Goal: Task Accomplishment & Management: Manage account settings

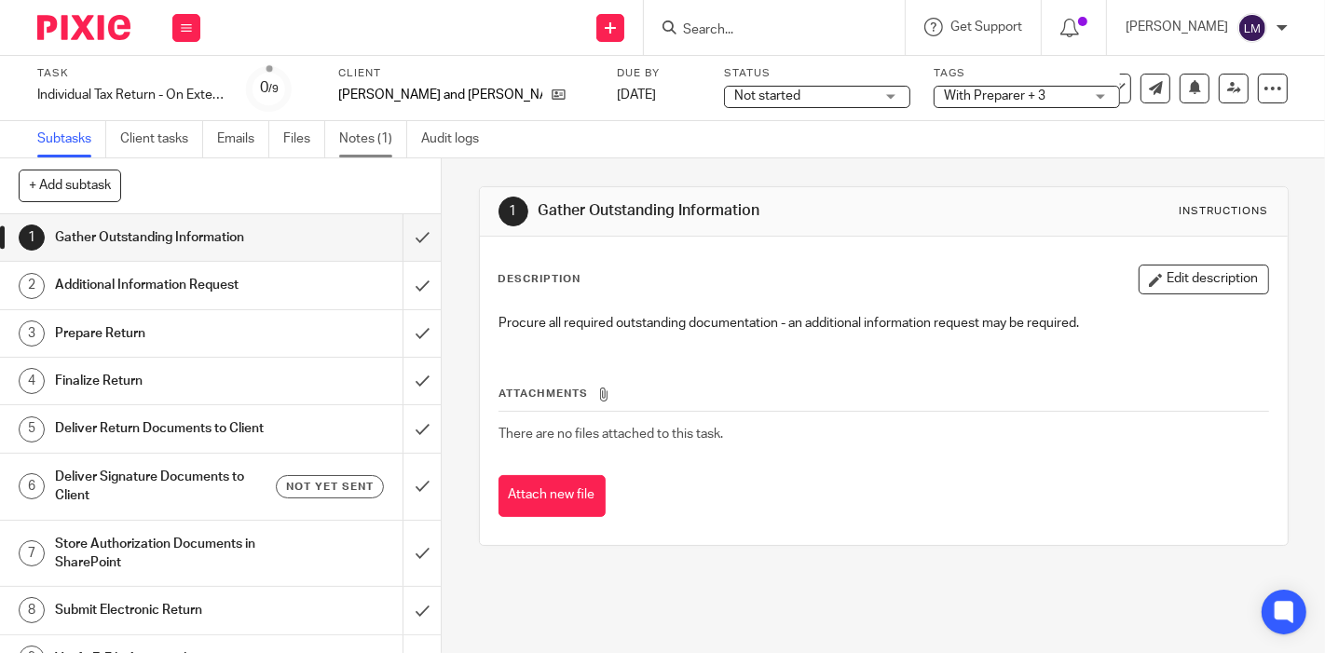
click at [367, 150] on link "Notes (1)" at bounding box center [373, 139] width 68 height 36
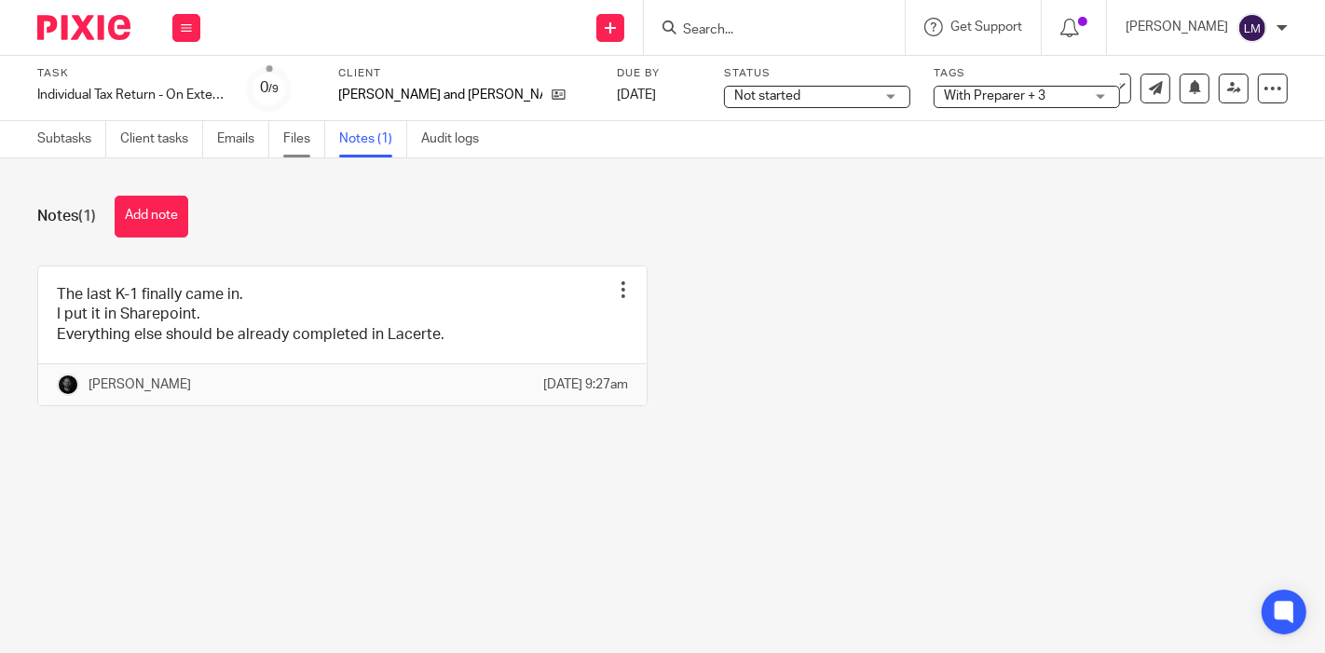
click at [299, 144] on link "Files" at bounding box center [304, 139] width 42 height 36
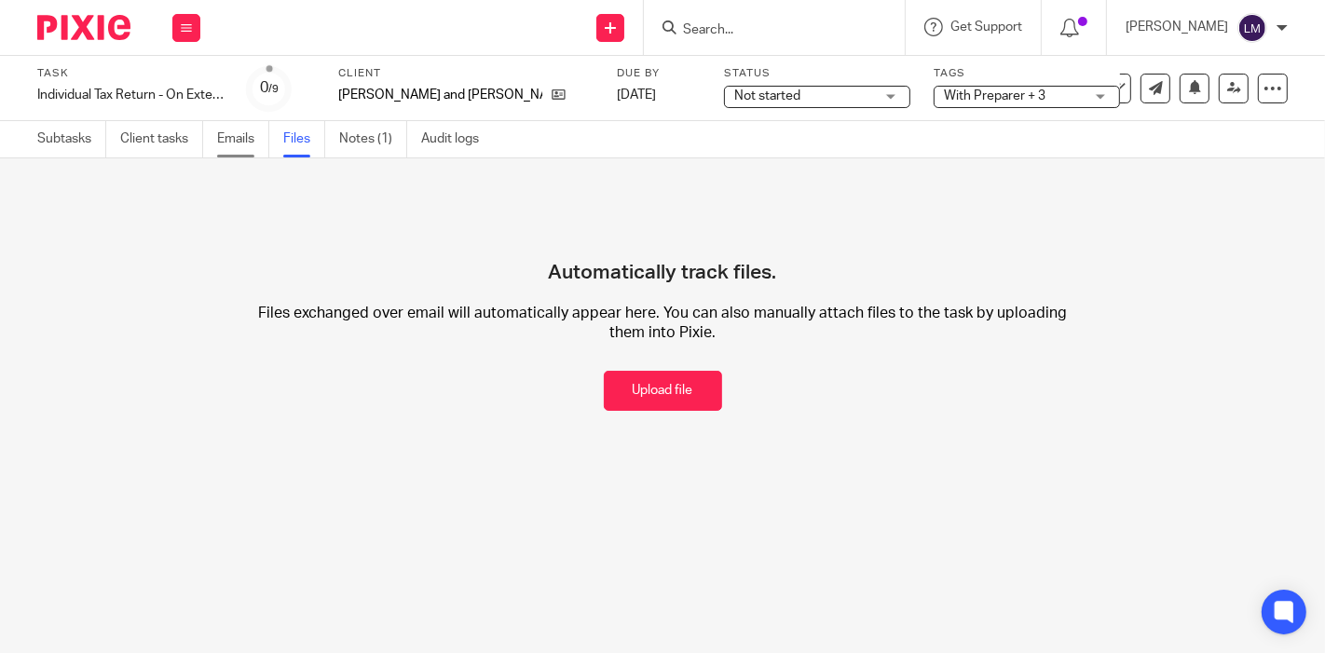
click at [228, 140] on link "Emails" at bounding box center [243, 139] width 52 height 36
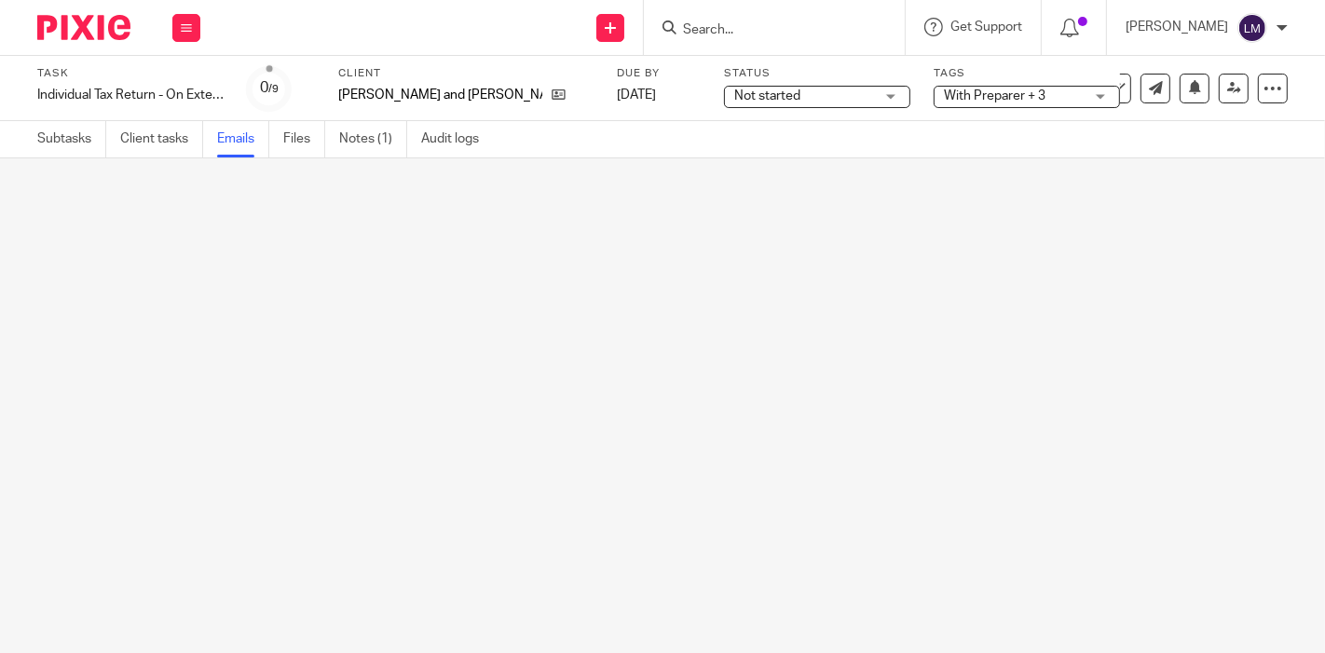
click at [141, 146] on link "Client tasks" at bounding box center [161, 139] width 83 height 36
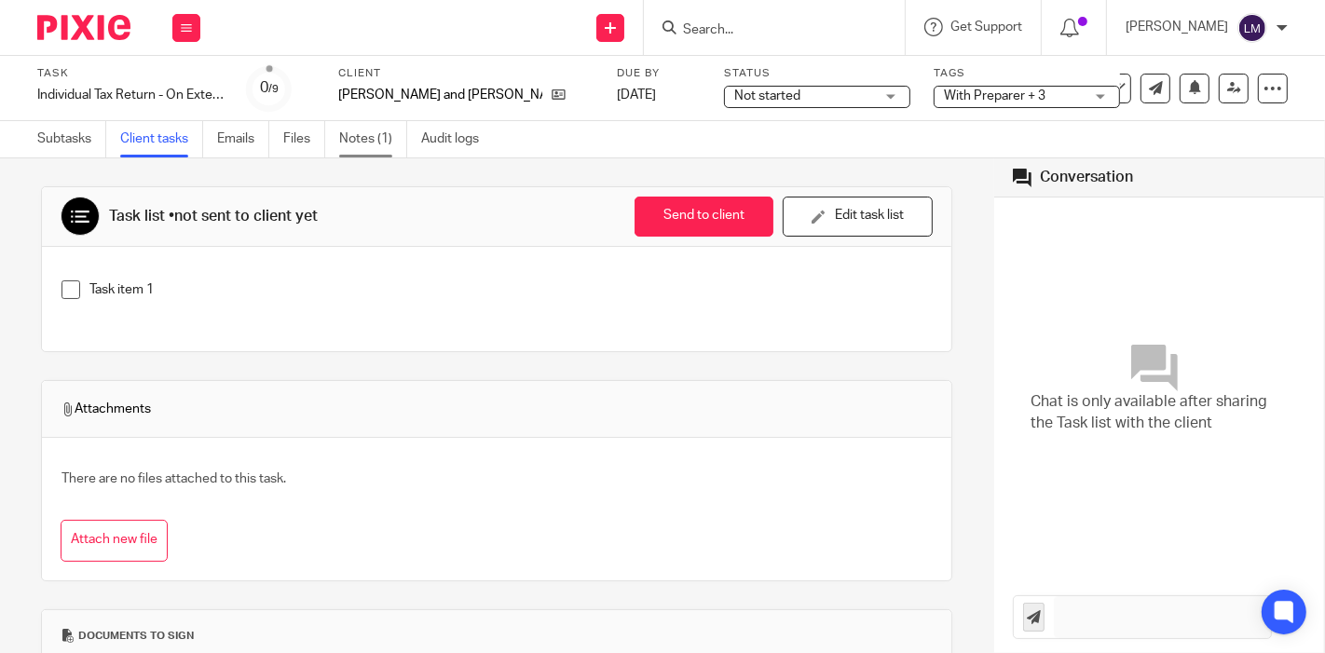
click at [350, 142] on link "Notes (1)" at bounding box center [373, 139] width 68 height 36
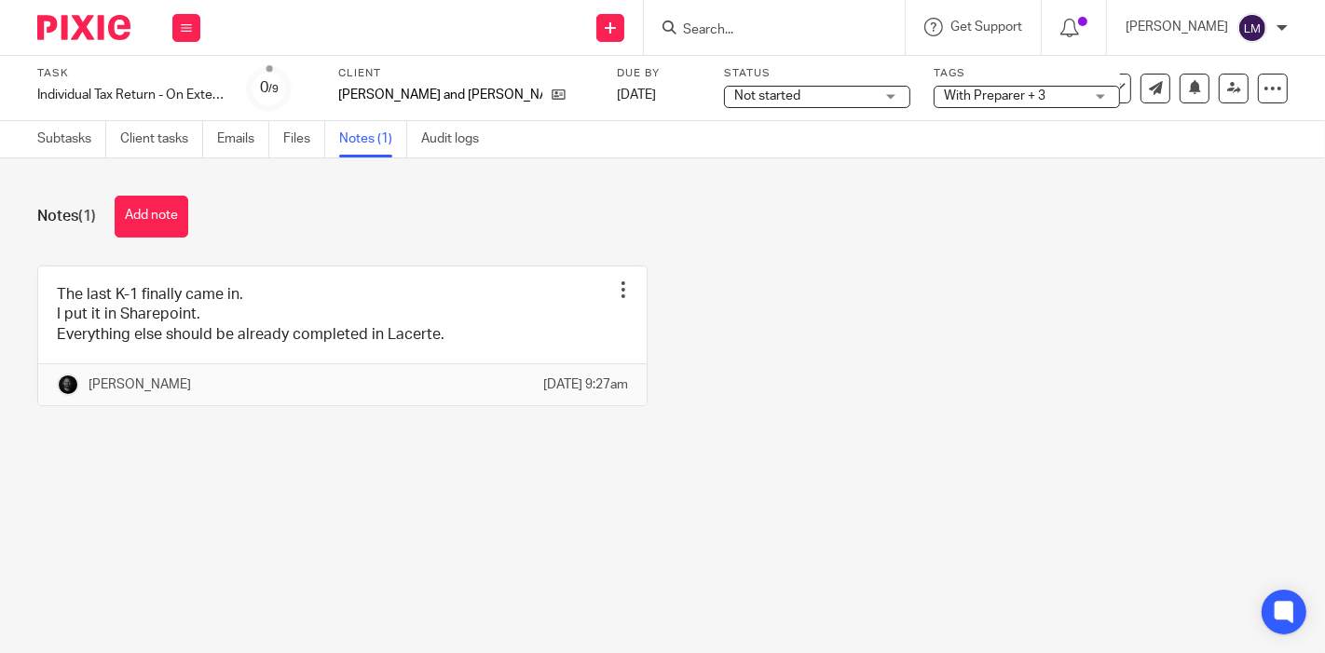
click at [734, 100] on span "Not started" at bounding box center [804, 97] width 140 height 20
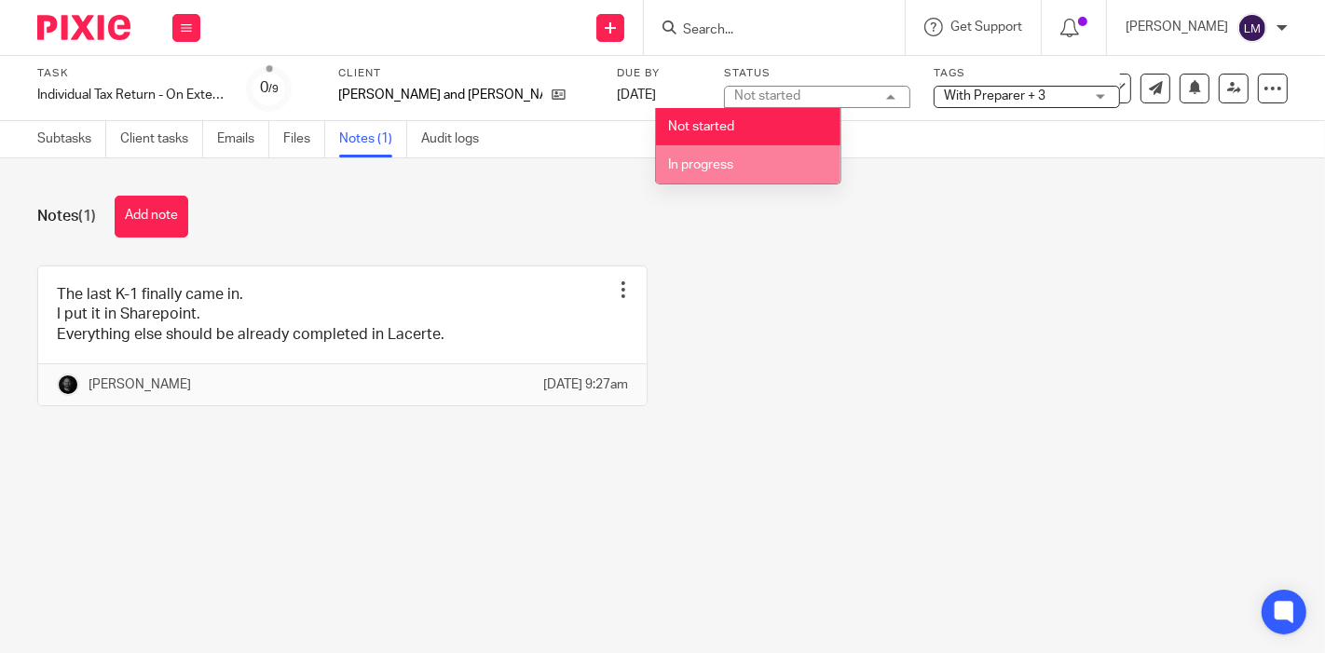
click at [739, 153] on li "In progress" at bounding box center [748, 164] width 185 height 38
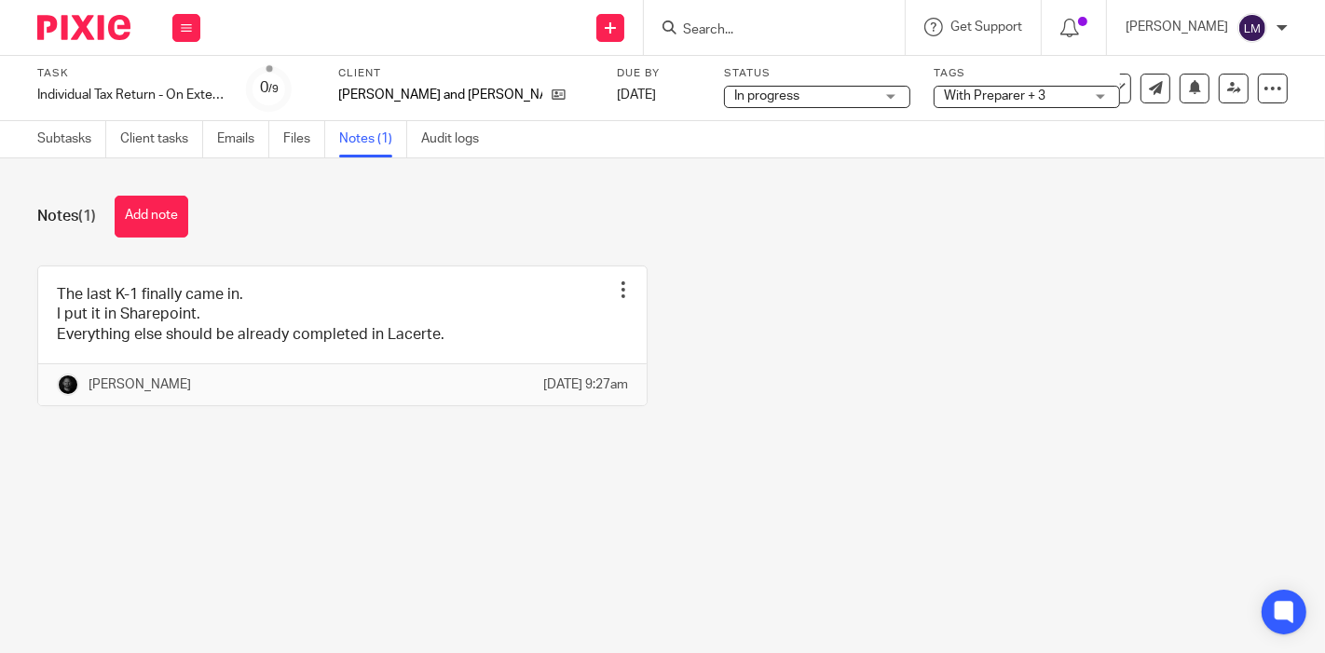
click at [754, 221] on div "Notes (1) Add note" at bounding box center [662, 217] width 1251 height 42
click at [974, 413] on div "The last K-1 finally came in. I put it in Sharepoint. Everything else should be…" at bounding box center [648, 350] width 1280 height 169
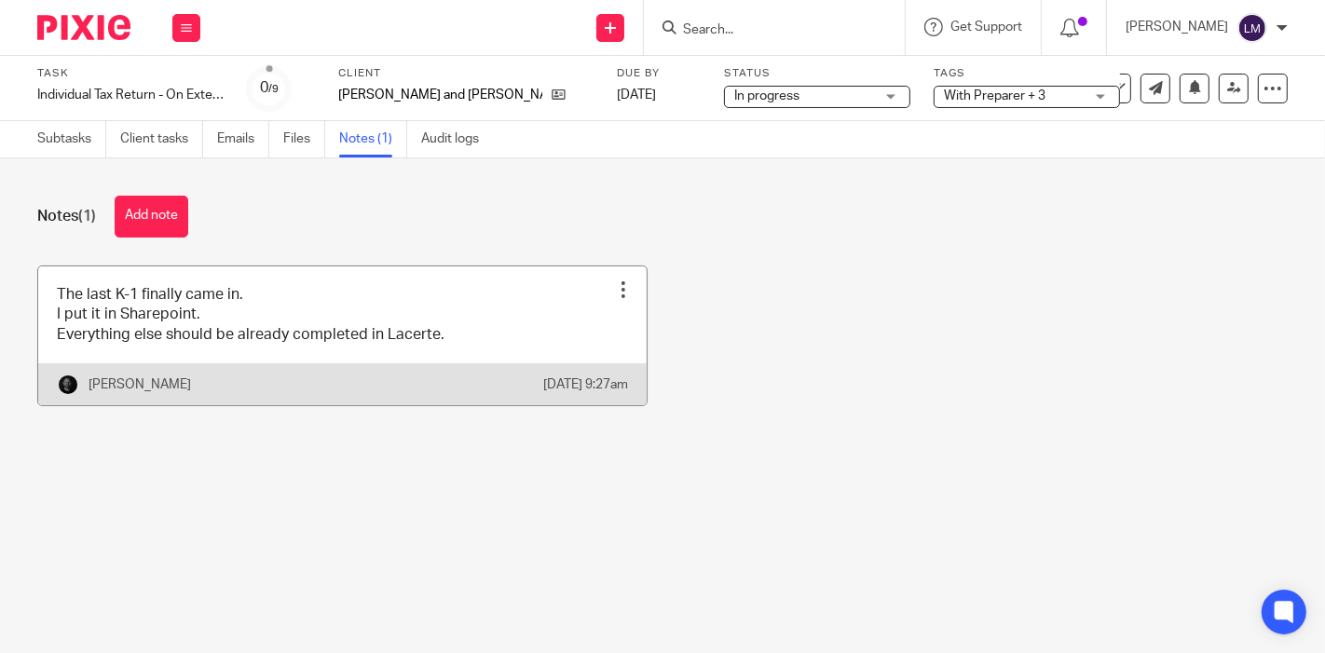
click at [348, 322] on link at bounding box center [342, 336] width 609 height 139
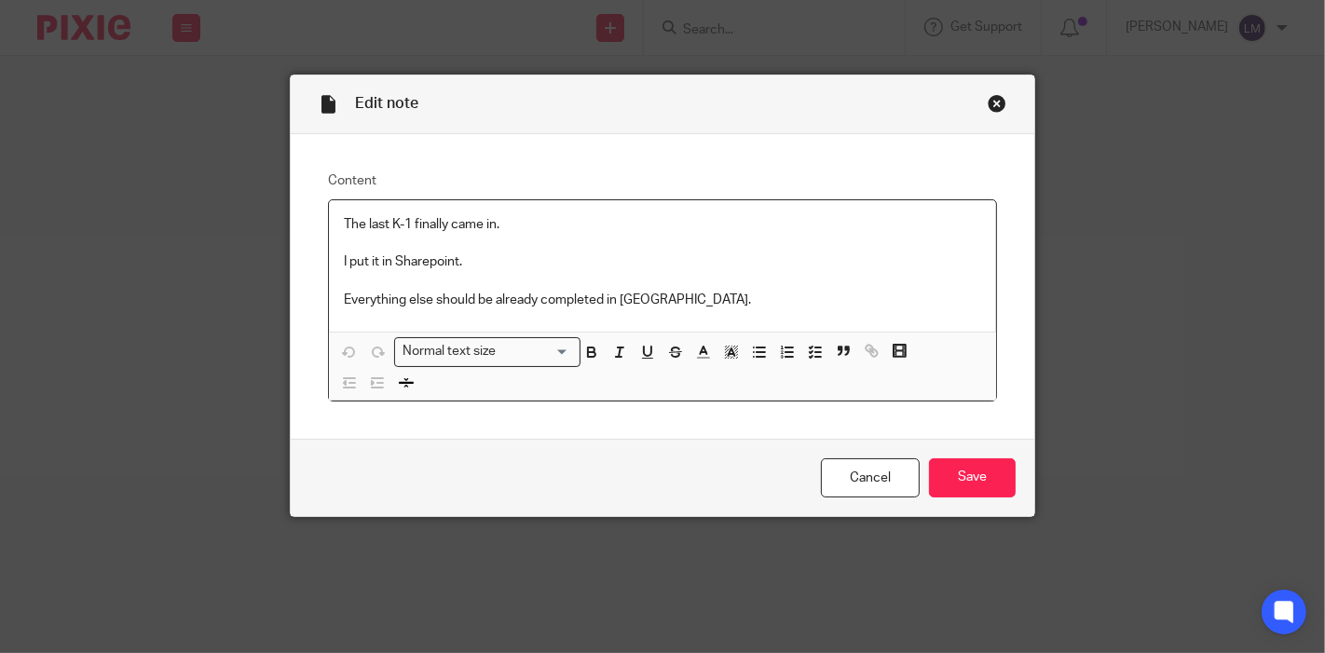
click at [995, 103] on div "Close this dialog window" at bounding box center [997, 103] width 19 height 19
